Goal: Information Seeking & Learning: Learn about a topic

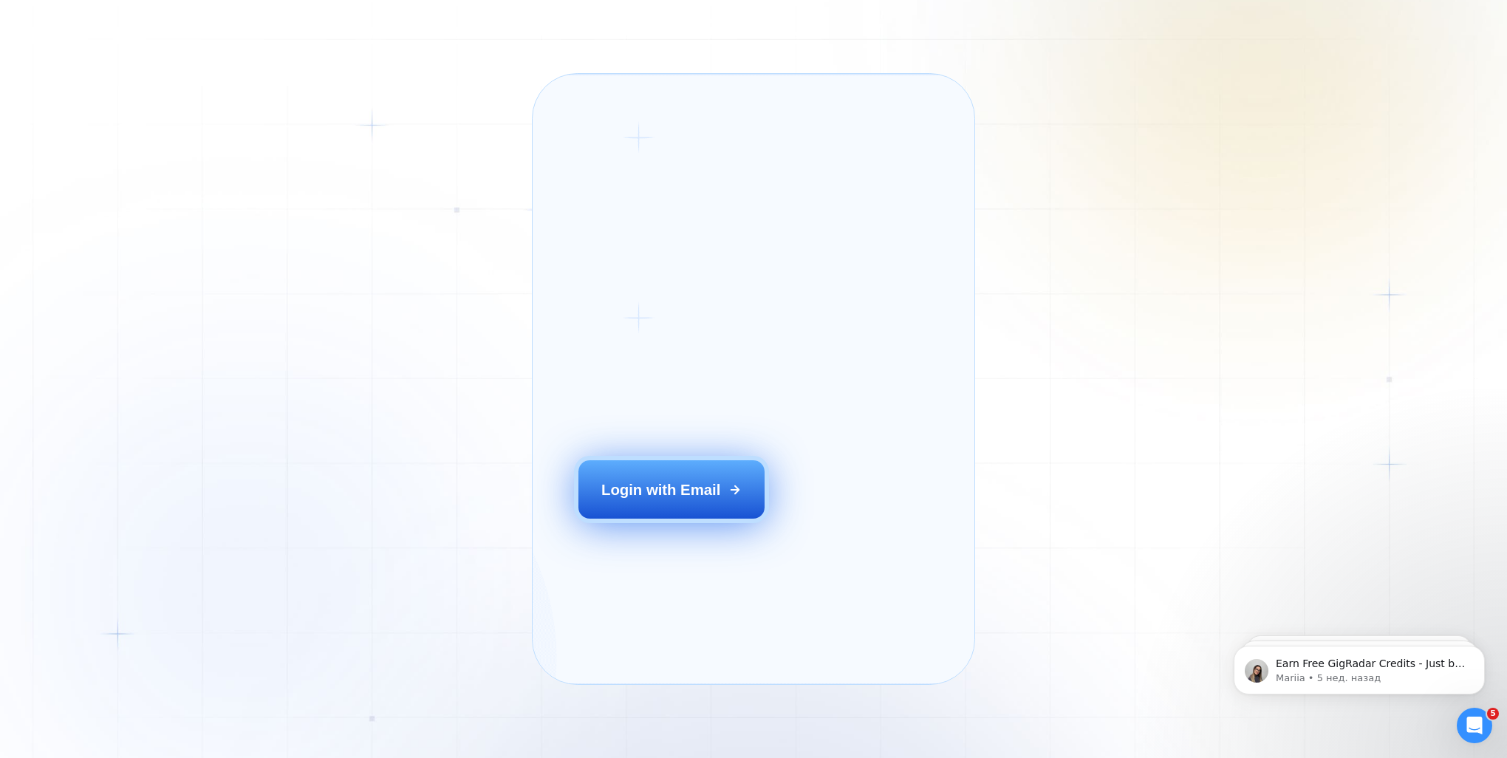
click at [677, 500] on div "Login with Email" at bounding box center [660, 489] width 119 height 21
click at [709, 500] on div "Login with Email" at bounding box center [660, 489] width 119 height 21
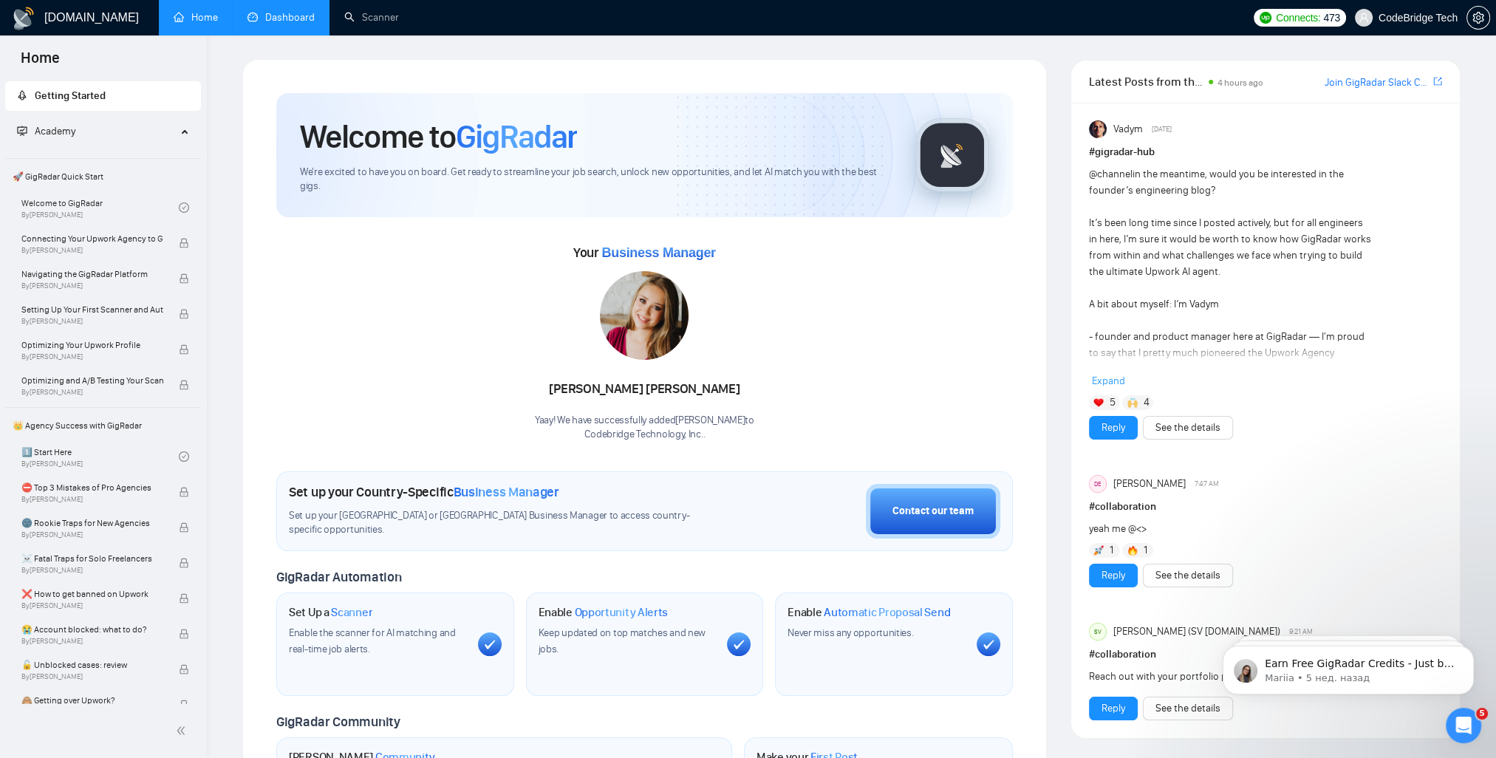
click at [267, 11] on link "Dashboard" at bounding box center [280, 17] width 67 height 13
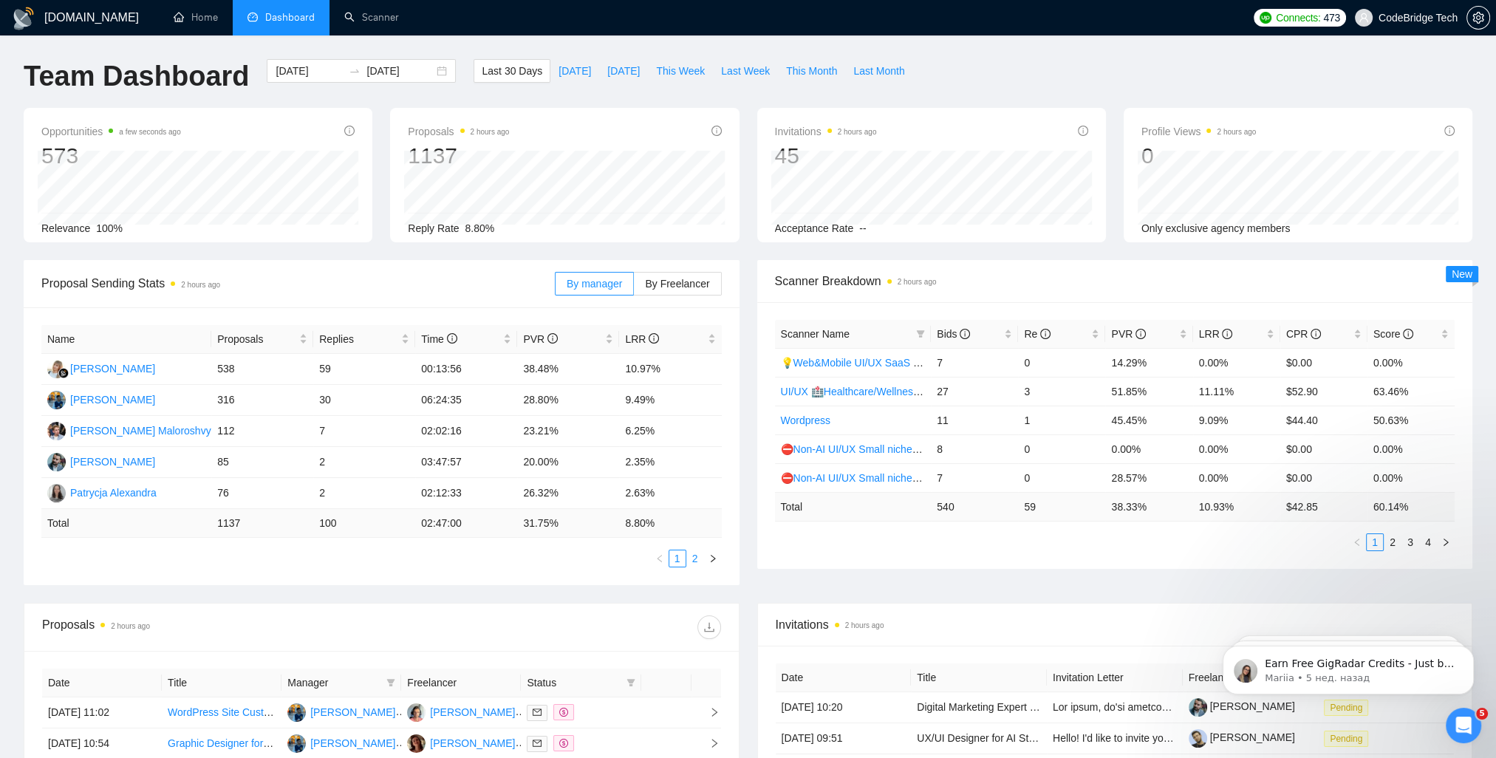
click at [700, 560] on link "2" at bounding box center [695, 558] width 16 height 16
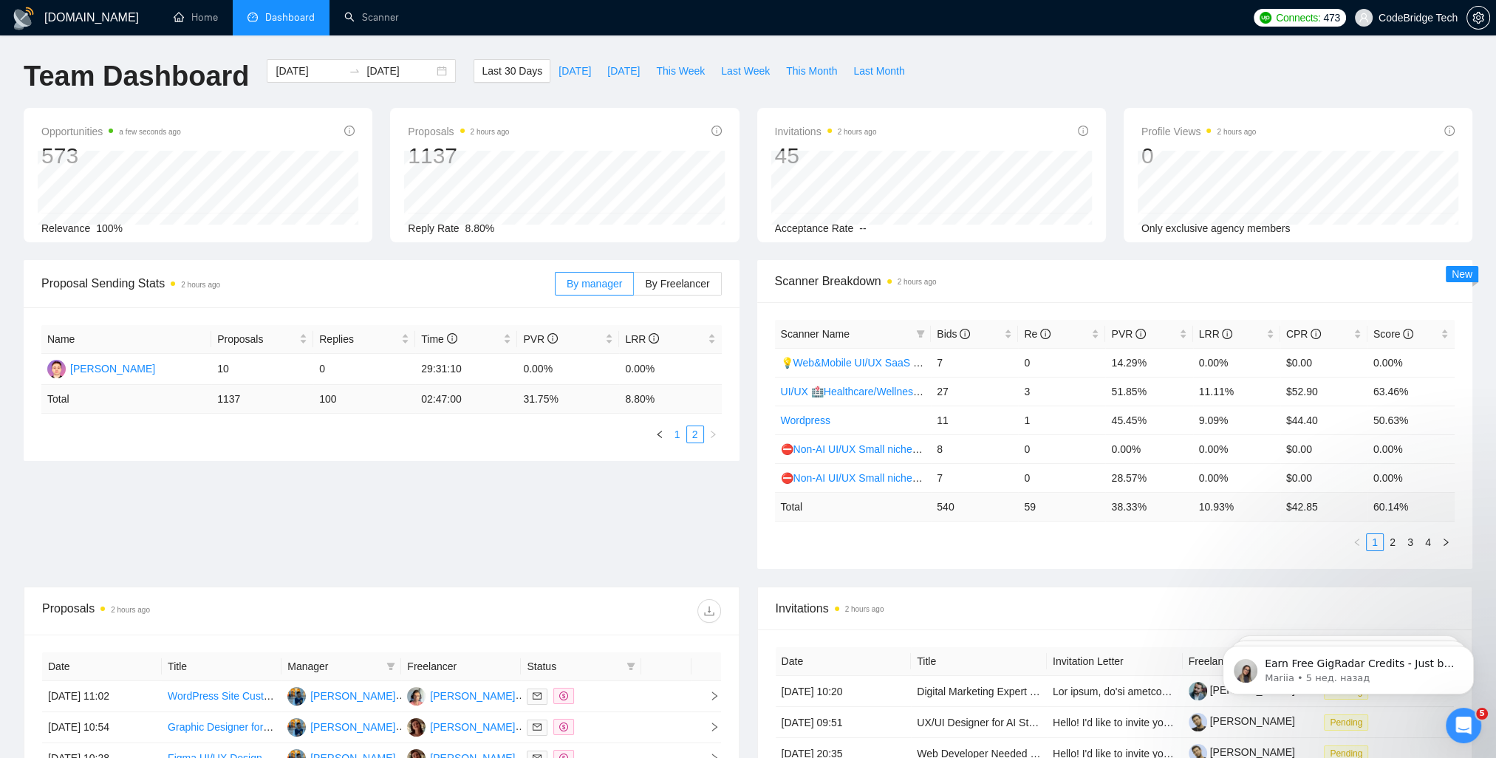
click at [679, 431] on link "1" at bounding box center [677, 434] width 16 height 16
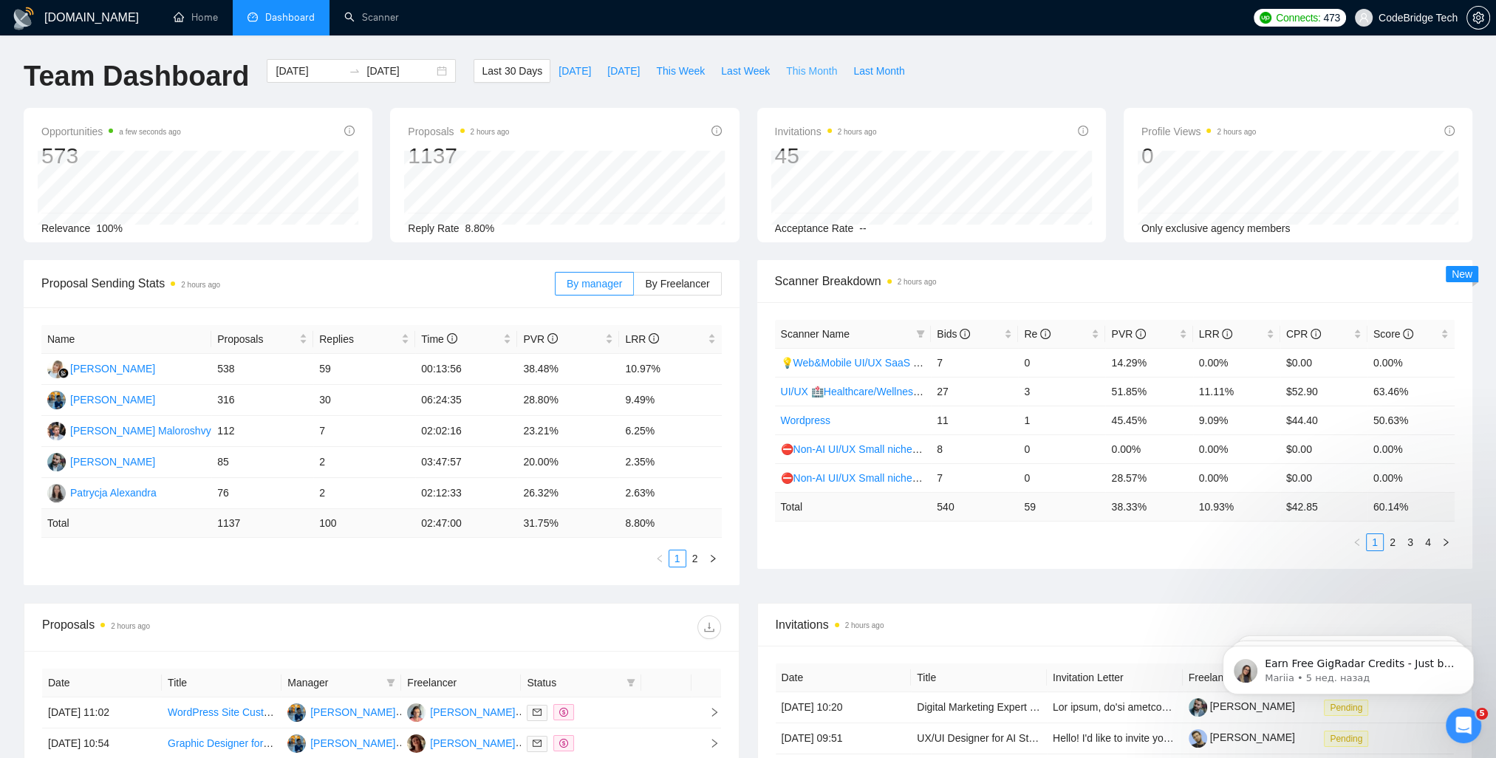
click at [791, 74] on span "This Month" at bounding box center [811, 71] width 51 height 16
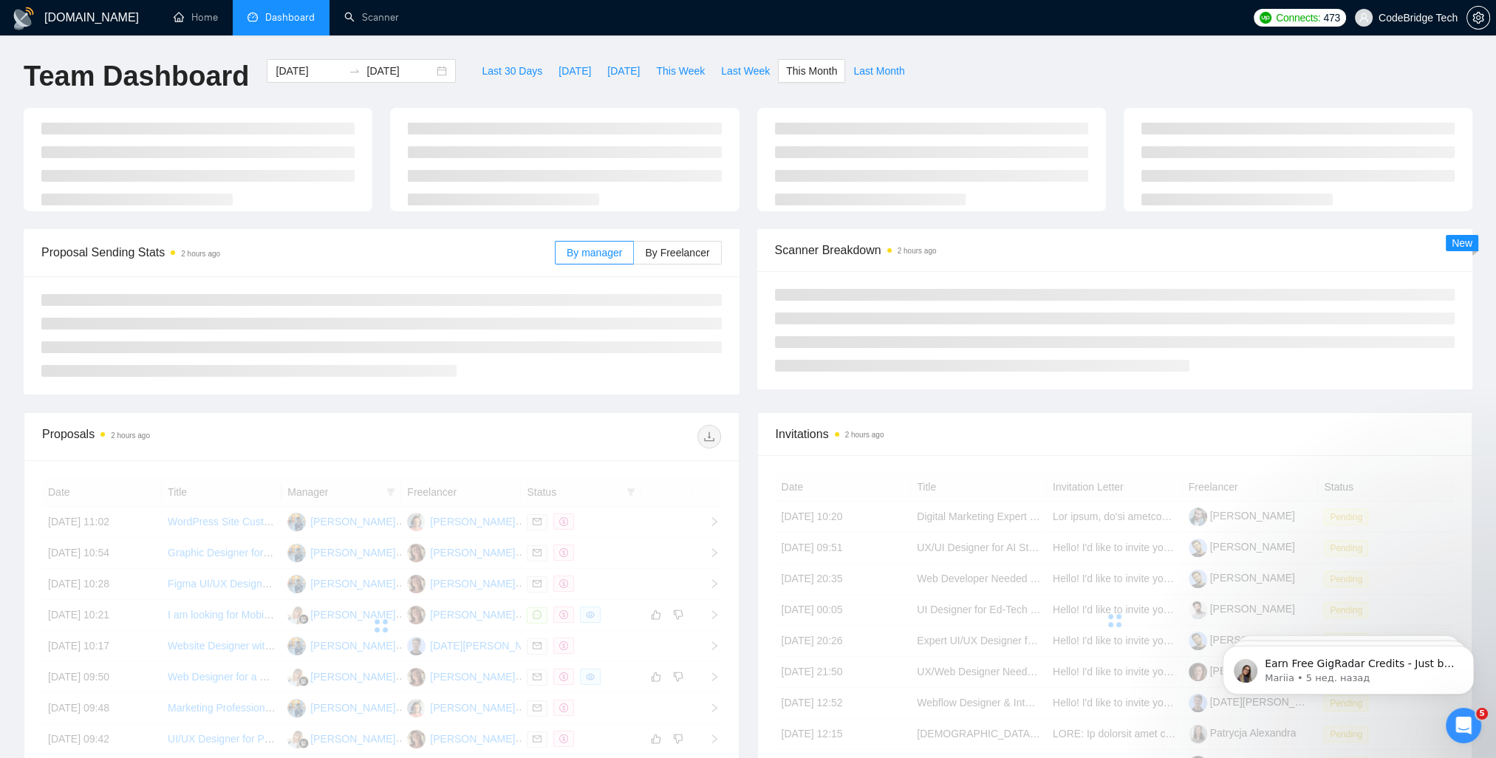
type input "[DATE]"
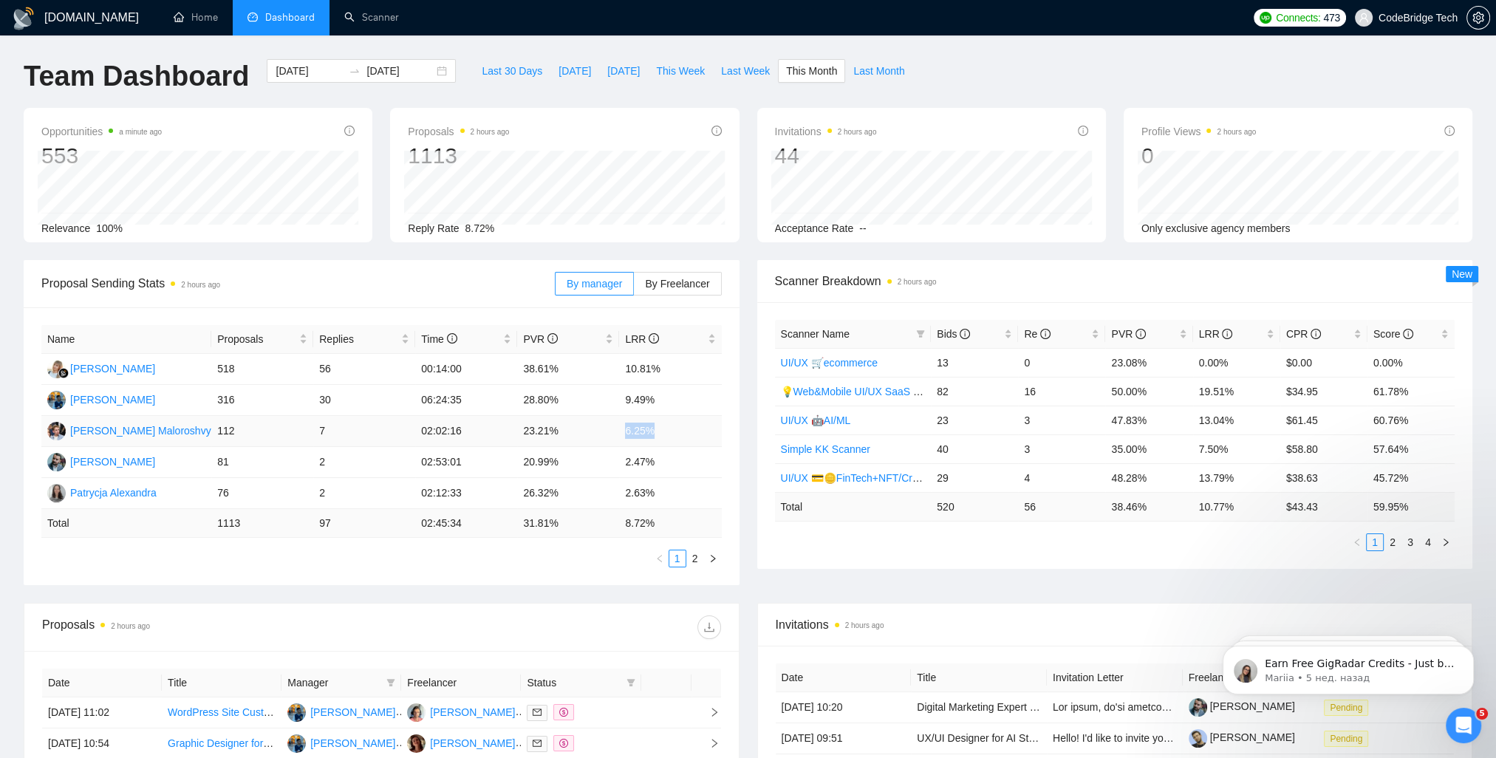
drag, startPoint x: 649, startPoint y: 433, endPoint x: 593, endPoint y: 433, distance: 56.1
click at [593, 433] on tr "[PERSON_NAME] 112 7 02:02:16 23.21% 6.25%" at bounding box center [381, 431] width 680 height 31
click at [331, 431] on td "7" at bounding box center [364, 431] width 102 height 31
drag, startPoint x: 332, startPoint y: 430, endPoint x: 201, endPoint y: 432, distance: 131.5
click at [201, 432] on tr "[PERSON_NAME] 112 7 02:02:16 23.21% 6.25%" at bounding box center [381, 431] width 680 height 31
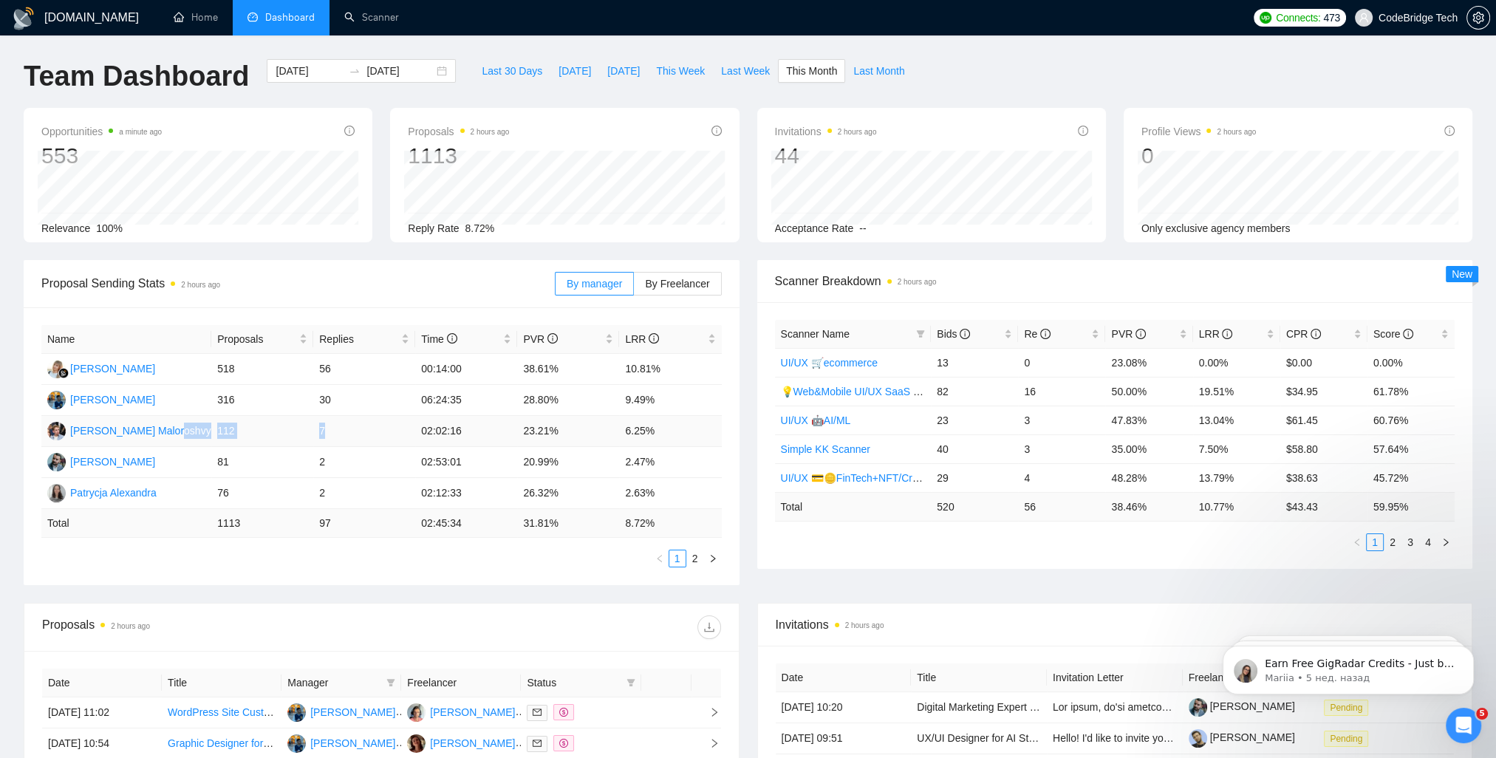
drag, startPoint x: 201, startPoint y: 432, endPoint x: 328, endPoint y: 434, distance: 127.1
click at [328, 434] on td "7" at bounding box center [364, 431] width 102 height 31
click at [319, 431] on td "7" at bounding box center [364, 431] width 102 height 31
drag, startPoint x: 315, startPoint y: 431, endPoint x: 343, endPoint y: 433, distance: 27.4
click at [343, 433] on td "7" at bounding box center [364, 431] width 102 height 31
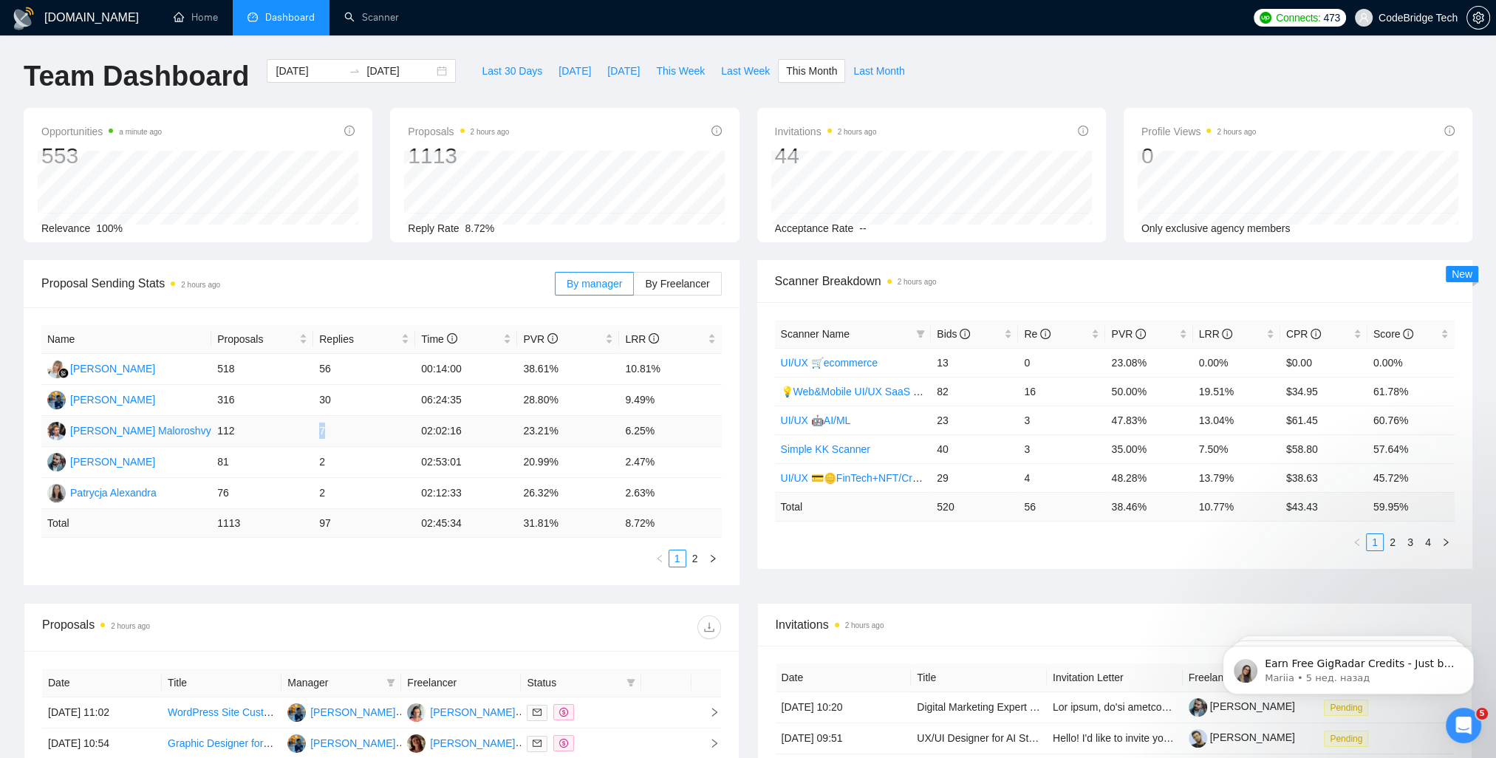
click at [343, 433] on td "7" at bounding box center [364, 431] width 102 height 31
drag, startPoint x: 524, startPoint y: 400, endPoint x: 564, endPoint y: 400, distance: 40.6
click at [564, 400] on td "28.80%" at bounding box center [568, 400] width 102 height 31
drag, startPoint x: 564, startPoint y: 400, endPoint x: 676, endPoint y: 400, distance: 111.5
click at [676, 400] on td "9.49%" at bounding box center [670, 400] width 102 height 31
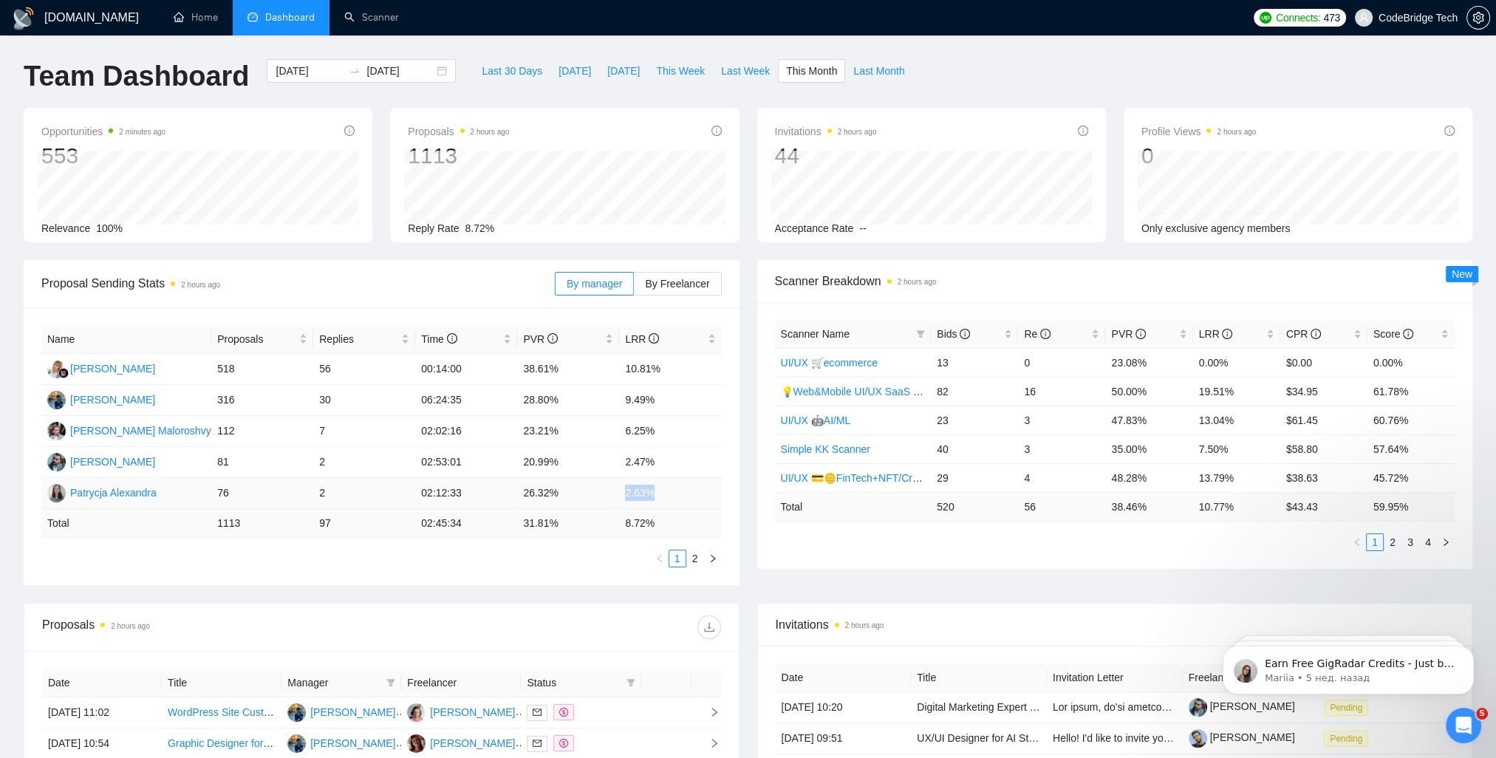
drag, startPoint x: 618, startPoint y: 499, endPoint x: 665, endPoint y: 495, distance: 47.4
click at [665, 495] on tr "Patrycja Alexandra 76 2 02:12:33 26.32% 2.63%" at bounding box center [381, 493] width 680 height 31
drag, startPoint x: 665, startPoint y: 495, endPoint x: 665, endPoint y: 467, distance: 28.1
click at [665, 467] on tr "[PERSON_NAME] 81 2 02:53:01 20.99% 2.47%" at bounding box center [381, 462] width 680 height 31
drag, startPoint x: 665, startPoint y: 467, endPoint x: 555, endPoint y: 497, distance: 114.2
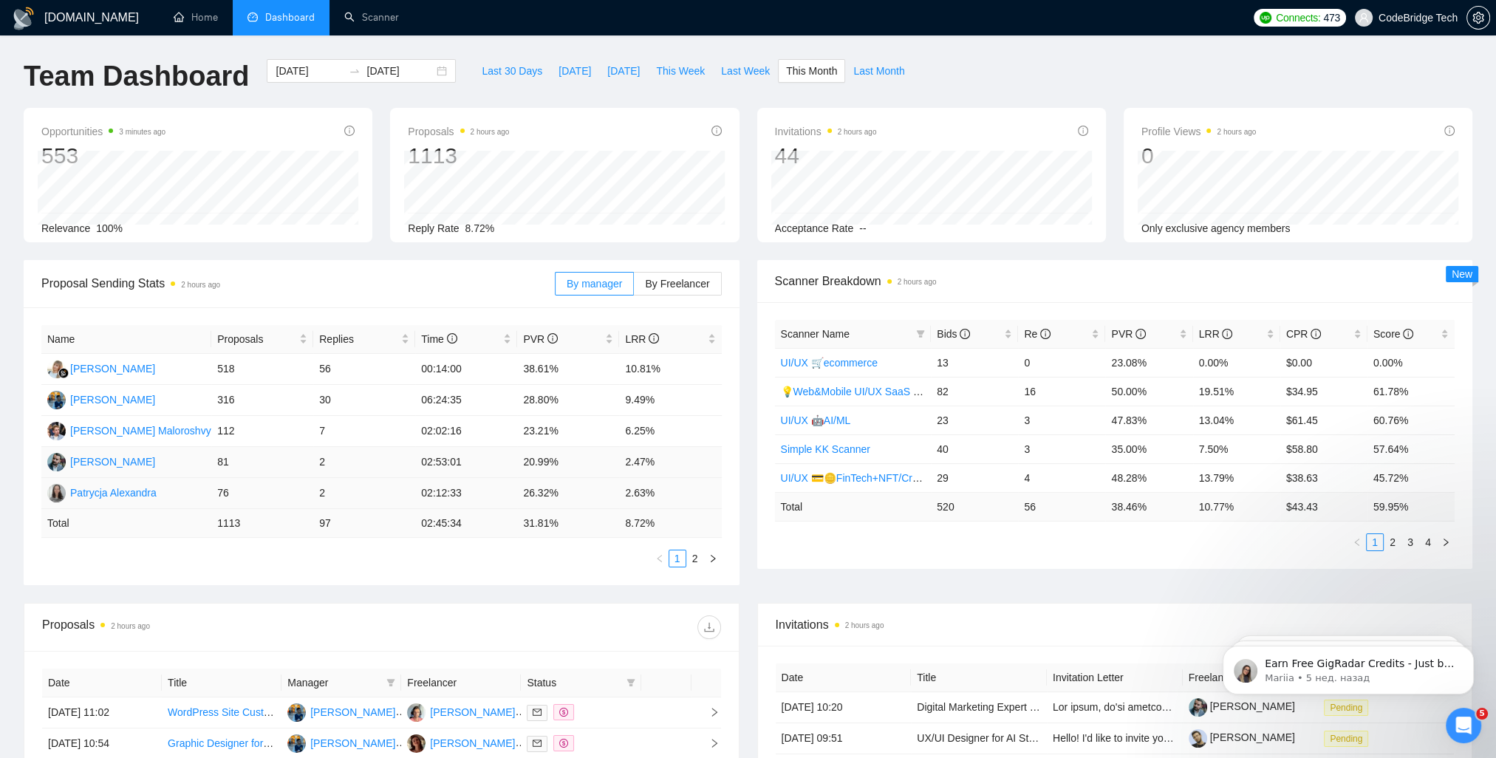
click at [555, 497] on td "26.32%" at bounding box center [568, 493] width 102 height 31
click at [547, 465] on td "20.99%" at bounding box center [568, 462] width 102 height 31
drag, startPoint x: 556, startPoint y: 464, endPoint x: 514, endPoint y: 465, distance: 42.1
click at [514, 465] on tr "[PERSON_NAME] 81 2 02:53:01 20.99% 2.47%" at bounding box center [381, 462] width 680 height 31
drag, startPoint x: 514, startPoint y: 465, endPoint x: 564, endPoint y: 475, distance: 51.1
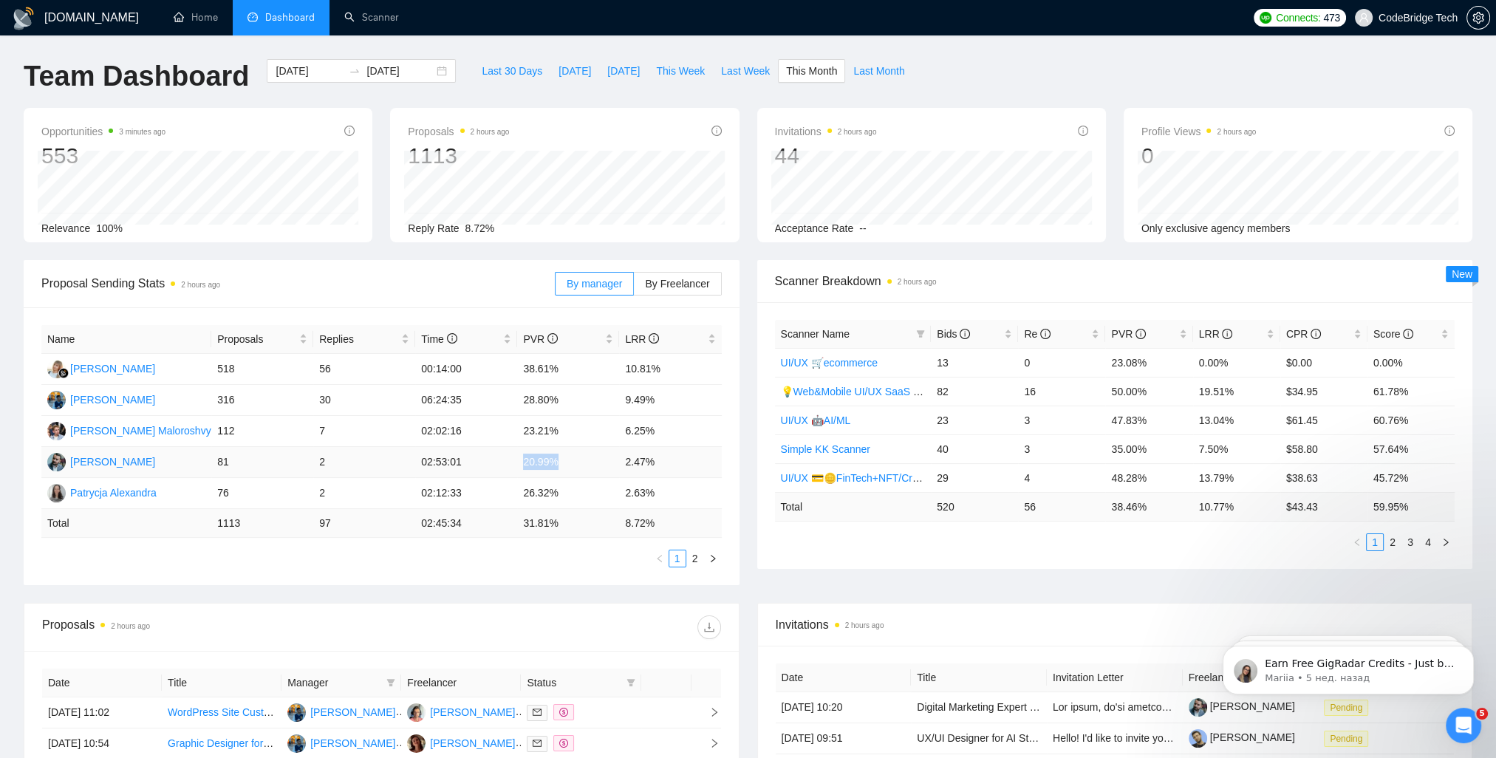
click at [564, 475] on td "20.99%" at bounding box center [568, 462] width 102 height 31
click at [544, 455] on td "20.99%" at bounding box center [568, 462] width 102 height 31
click at [692, 560] on link "2" at bounding box center [695, 558] width 16 height 16
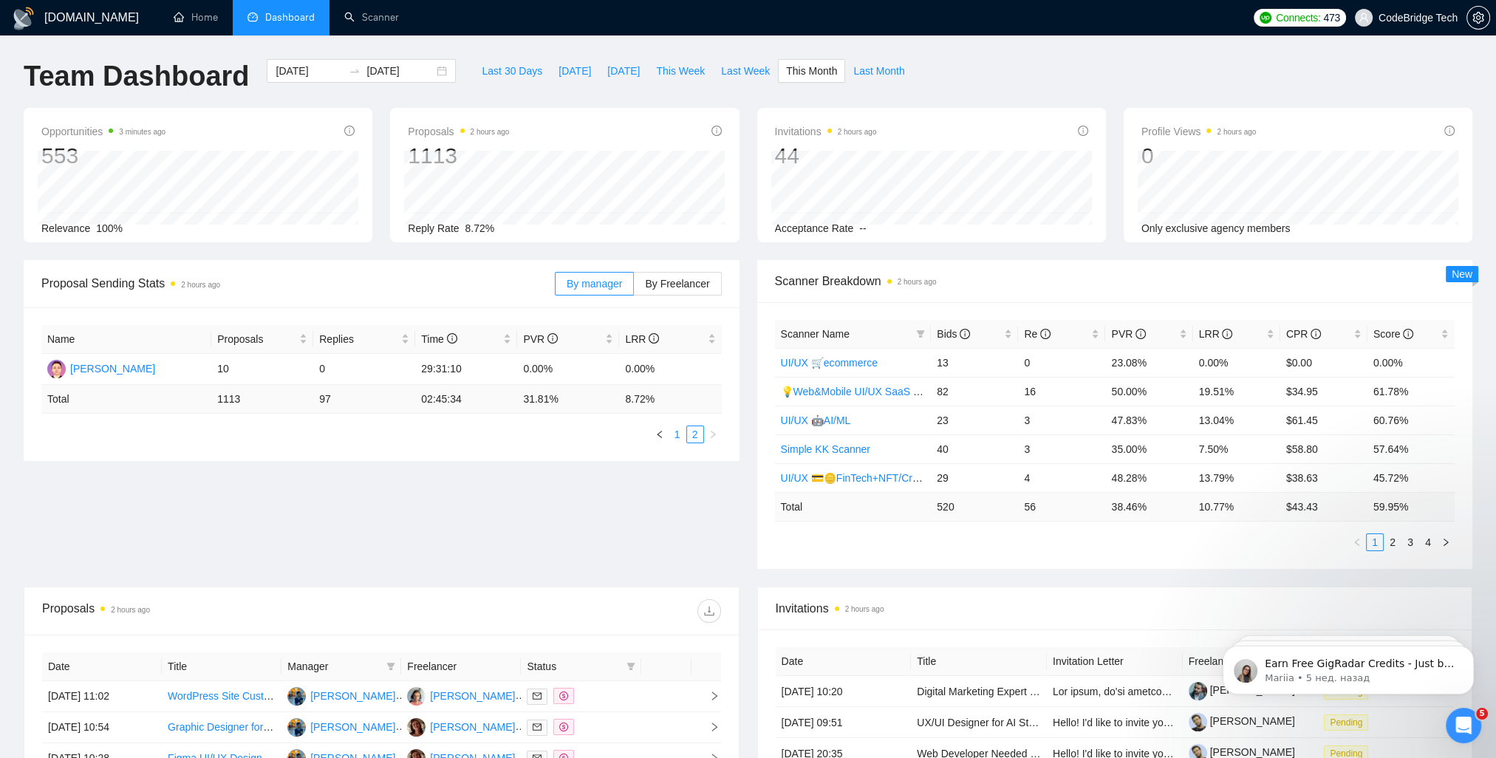
click at [677, 439] on link "1" at bounding box center [677, 434] width 16 height 16
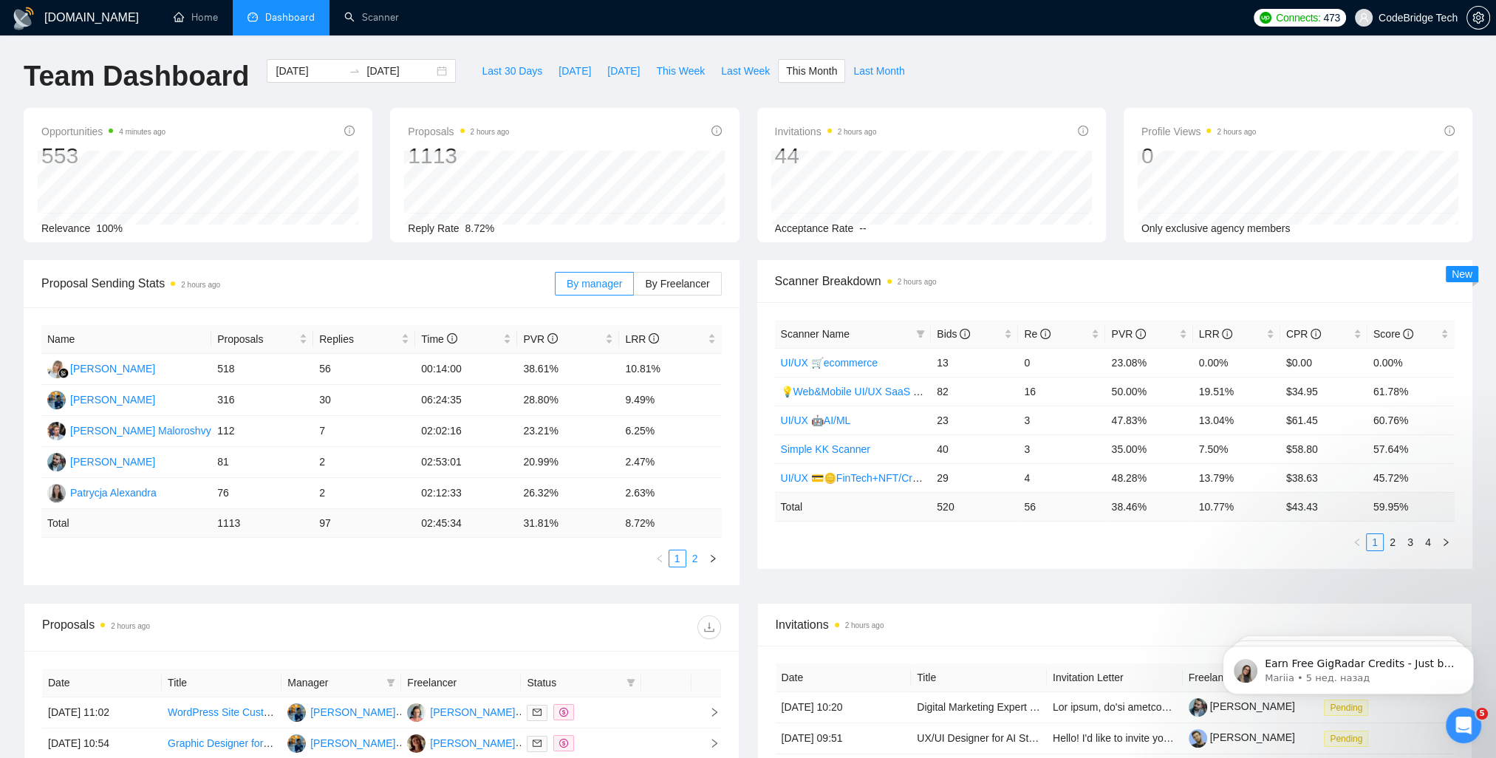
click at [694, 564] on link "2" at bounding box center [695, 558] width 16 height 16
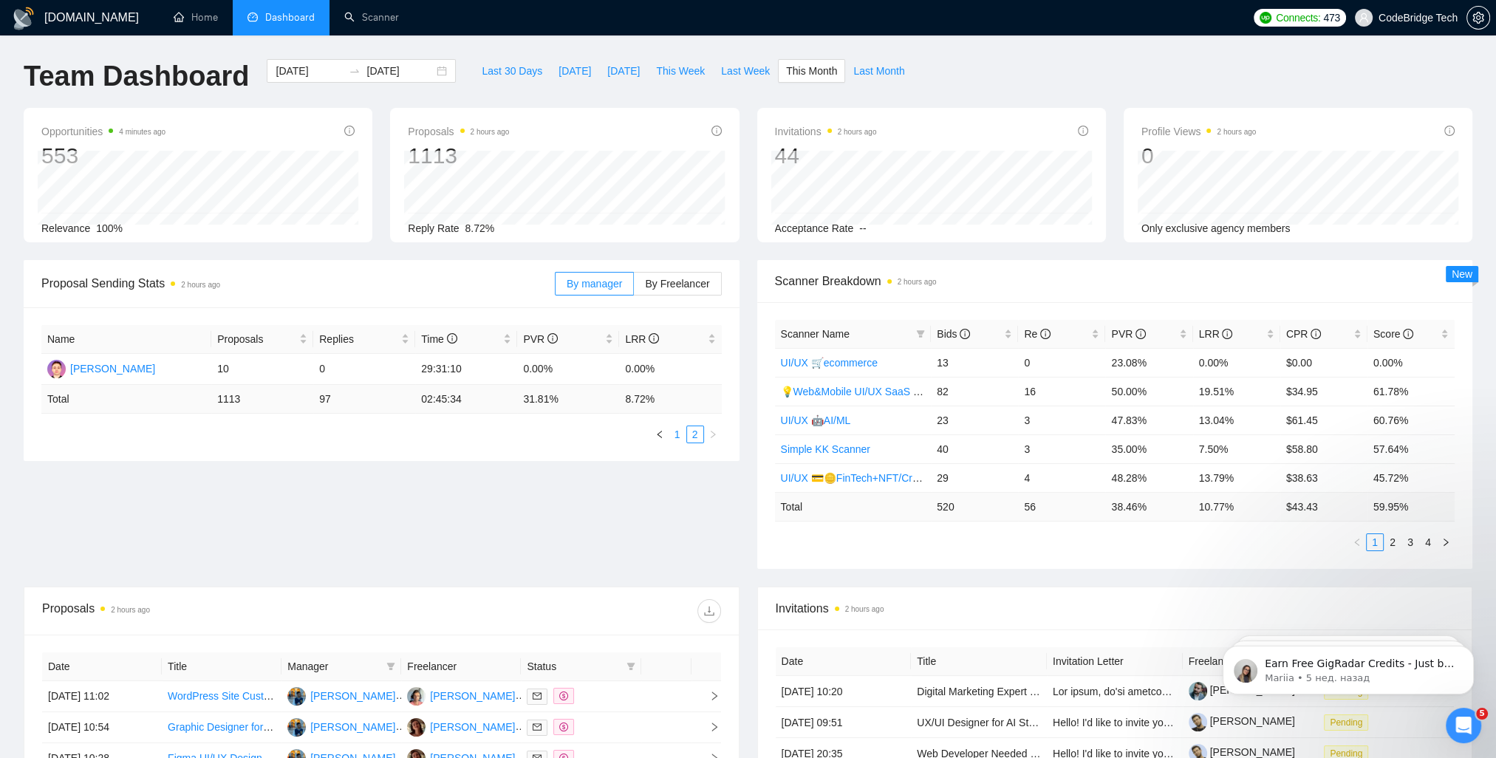
click at [677, 438] on link "1" at bounding box center [677, 434] width 16 height 16
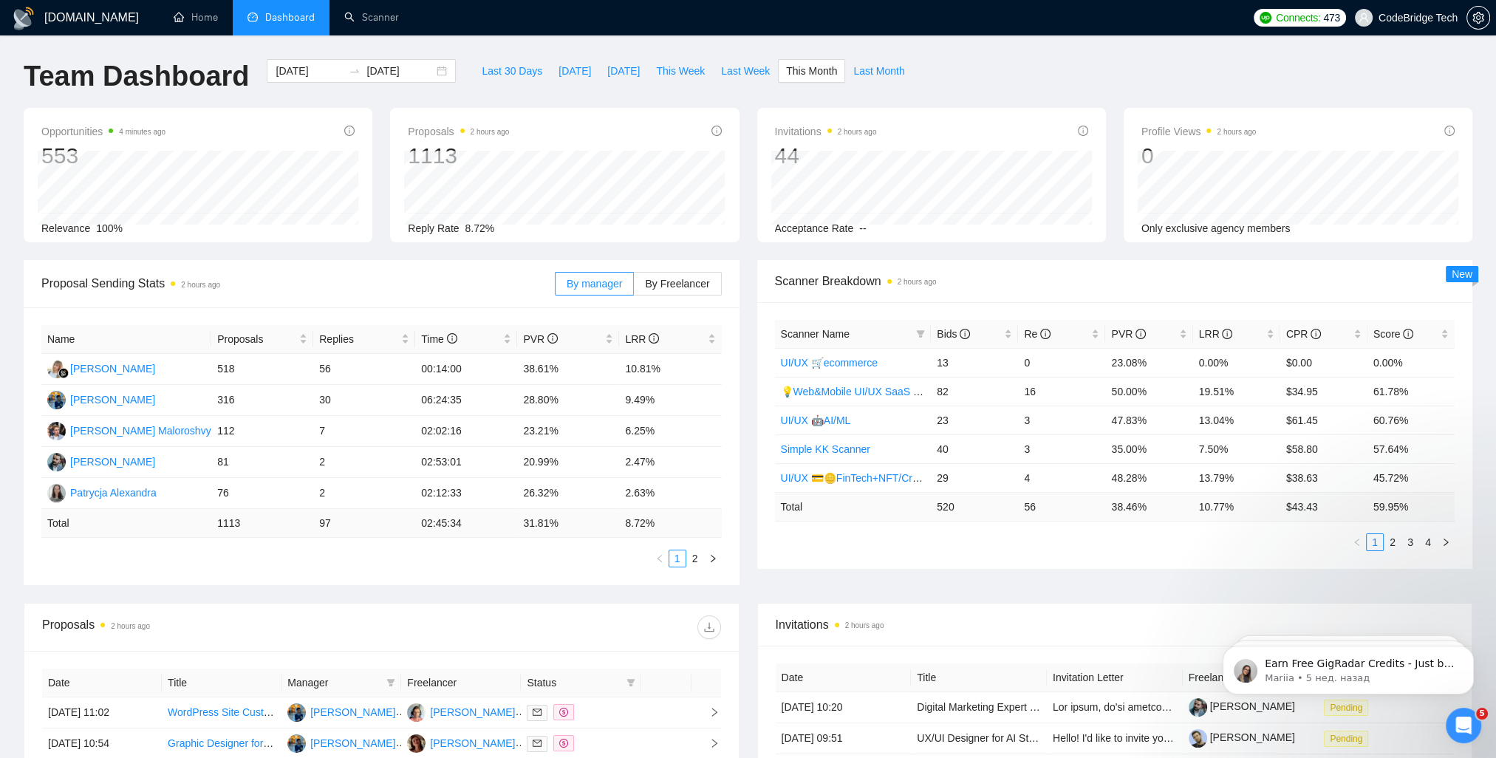
click at [438, 285] on span "Proposal Sending Stats 2 hours ago" at bounding box center [297, 283] width 513 height 18
click at [664, 279] on span "By Freelancer" at bounding box center [677, 284] width 64 height 12
click at [634, 287] on input "By Freelancer" at bounding box center [634, 287] width 0 height 0
click at [603, 273] on label "By manager" at bounding box center [594, 284] width 79 height 24
click at [555, 287] on input "By manager" at bounding box center [555, 287] width 0 height 0
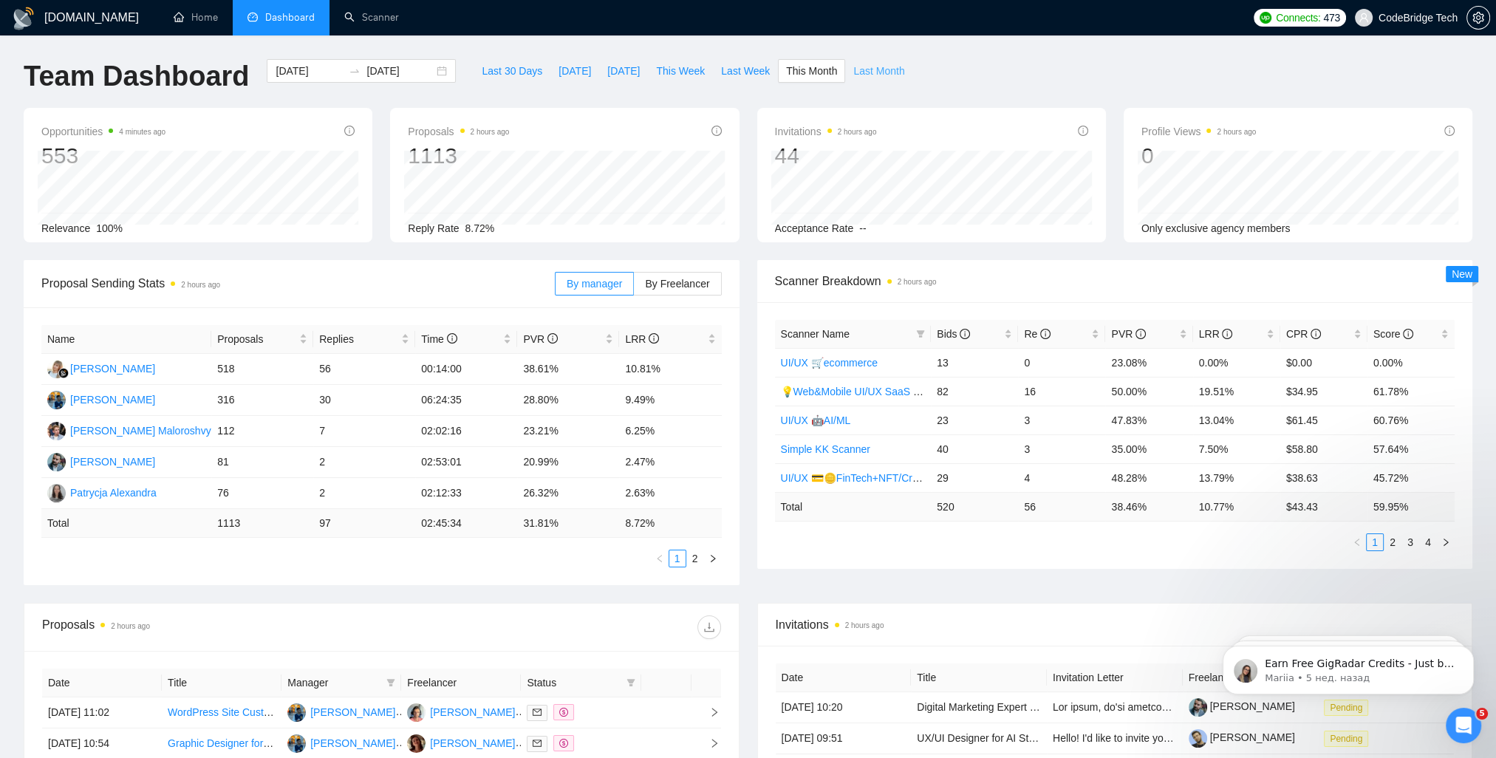
click at [883, 72] on span "Last Month" at bounding box center [878, 71] width 51 height 16
type input "[DATE]"
